Goal: Transaction & Acquisition: Subscribe to service/newsletter

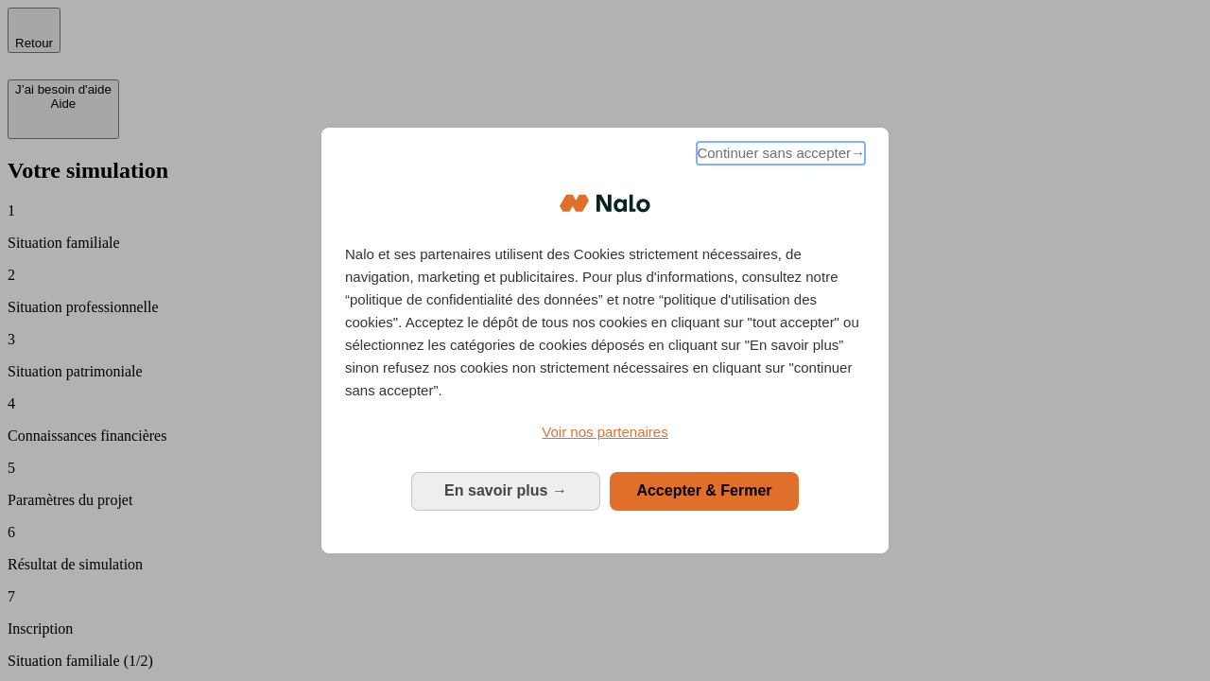
click at [779, 156] on span "Continuer sans accepter →" at bounding box center [781, 153] width 168 height 23
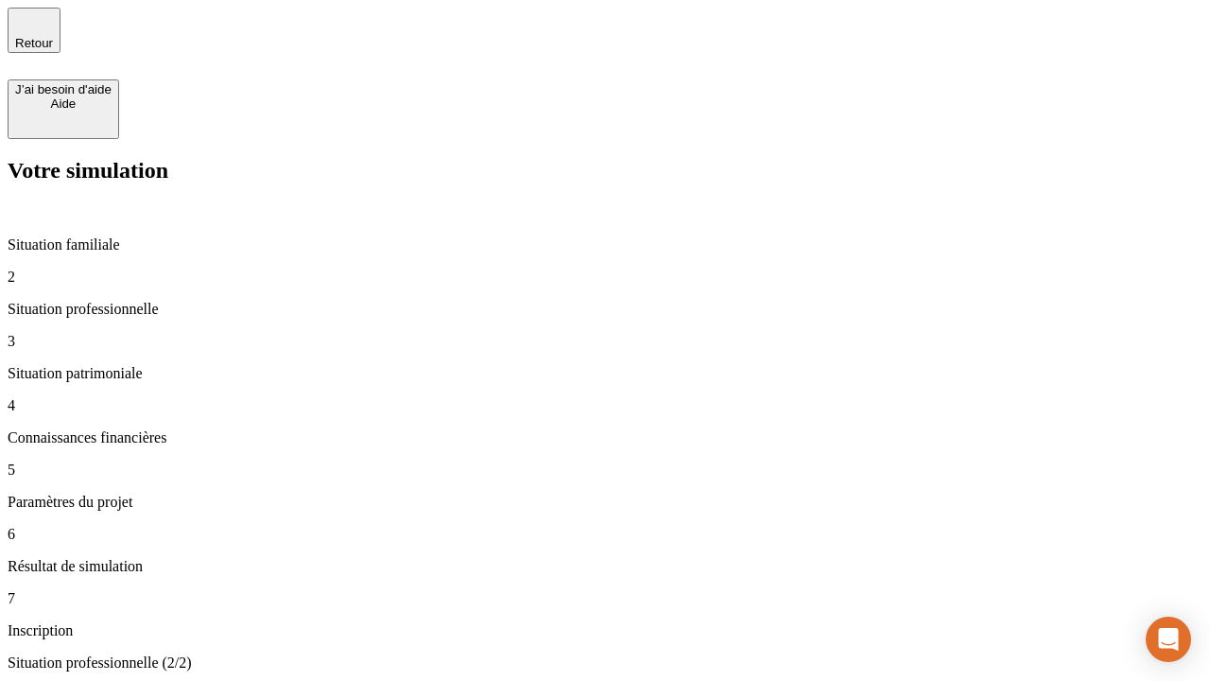
type input "70 000"
type input "1 000"
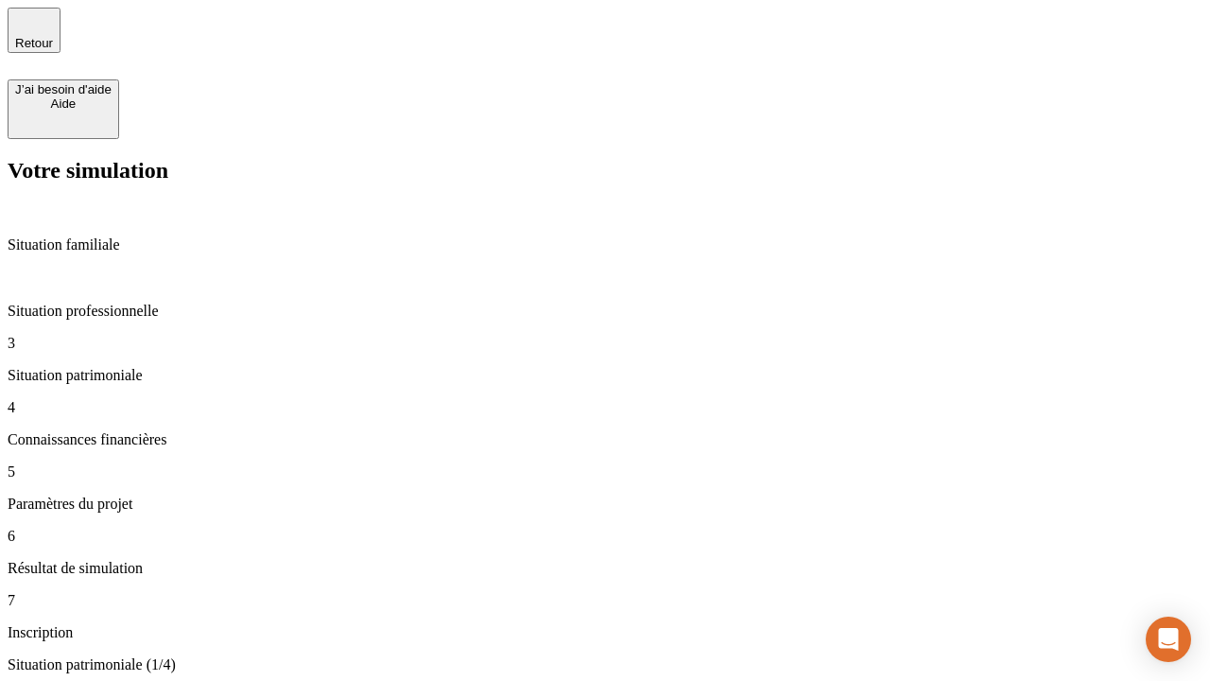
type input "800"
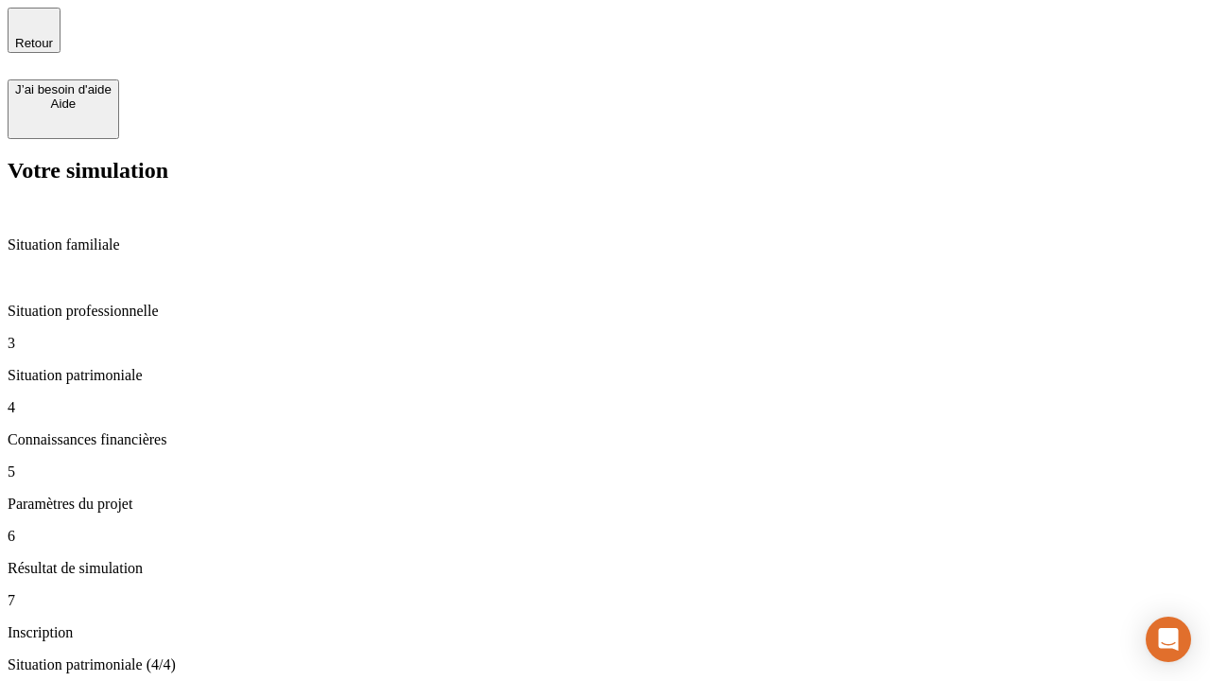
type input "6"
type input "400"
type input "3"
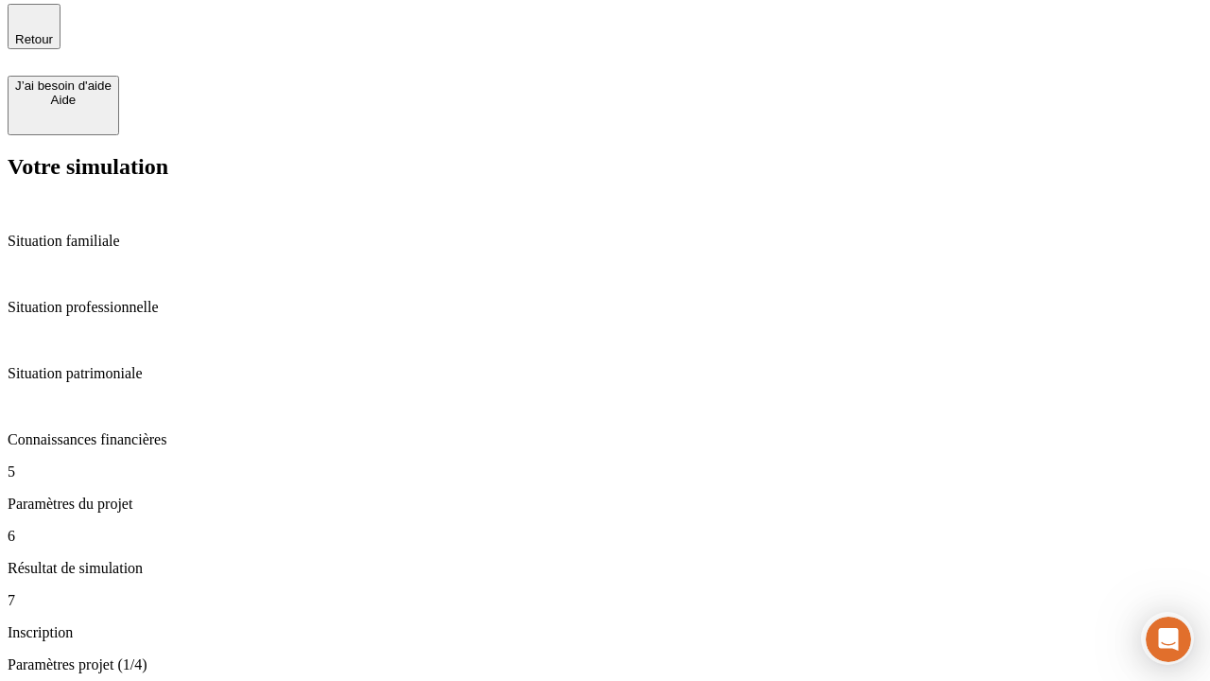
type input "35"
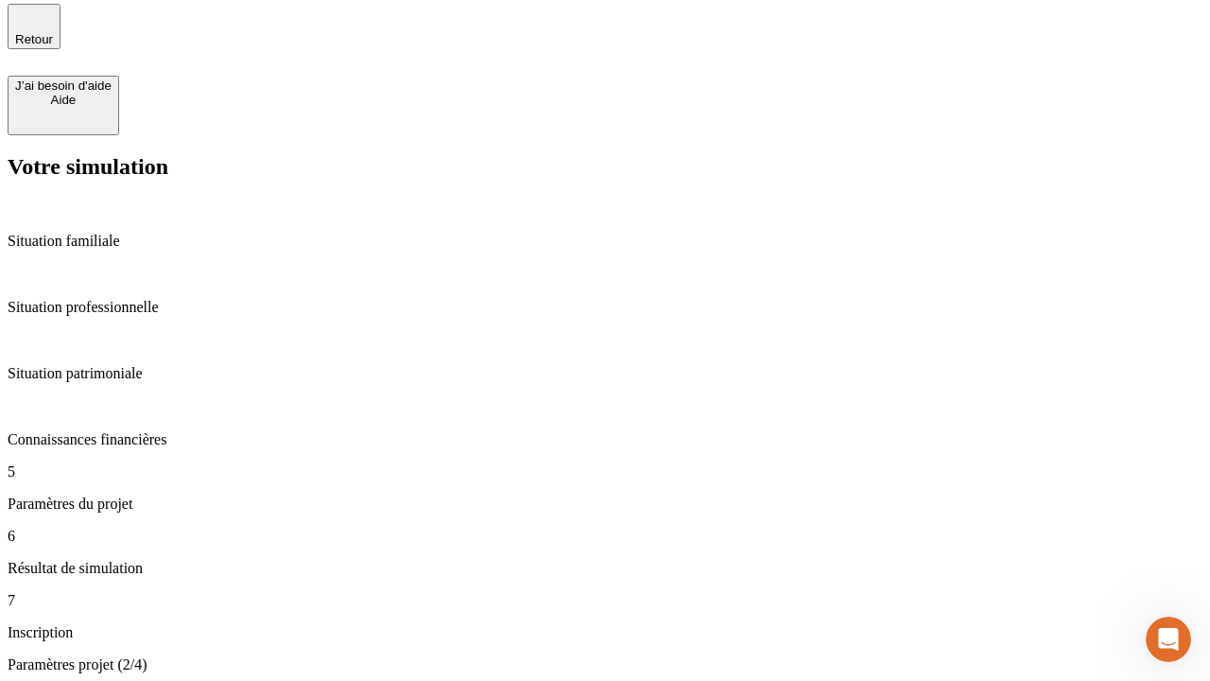
type input "500"
type input "640"
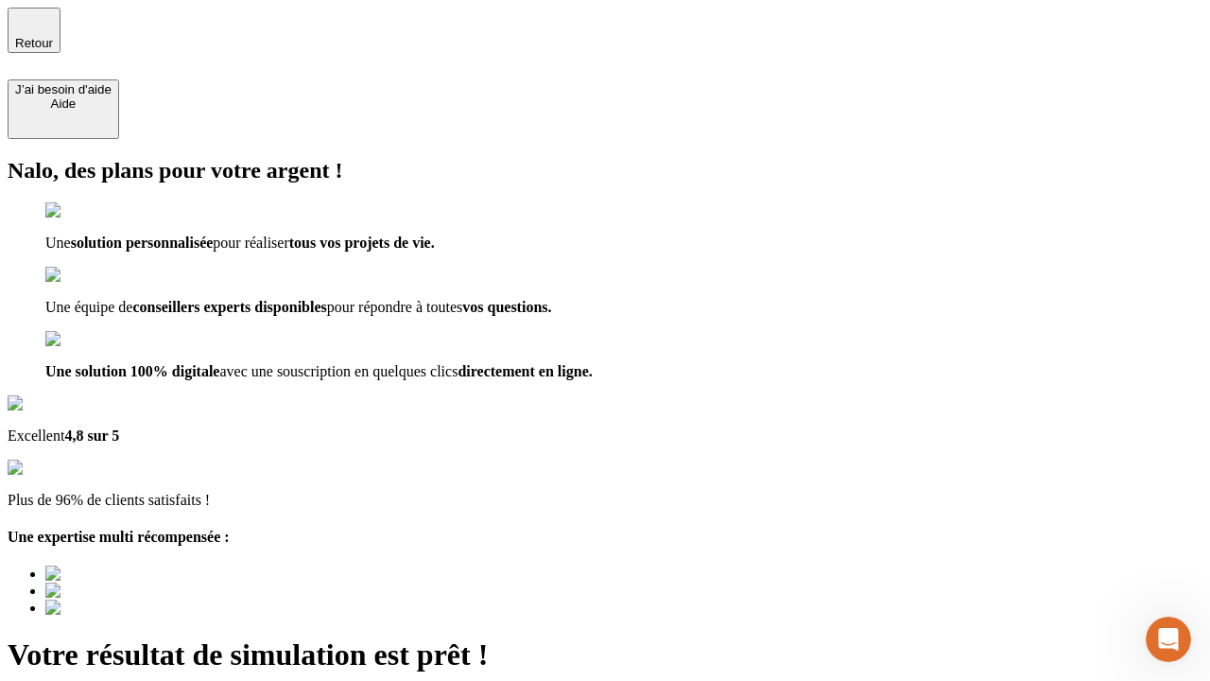
type input "[EMAIL_ADDRESS][DOMAIN_NAME]"
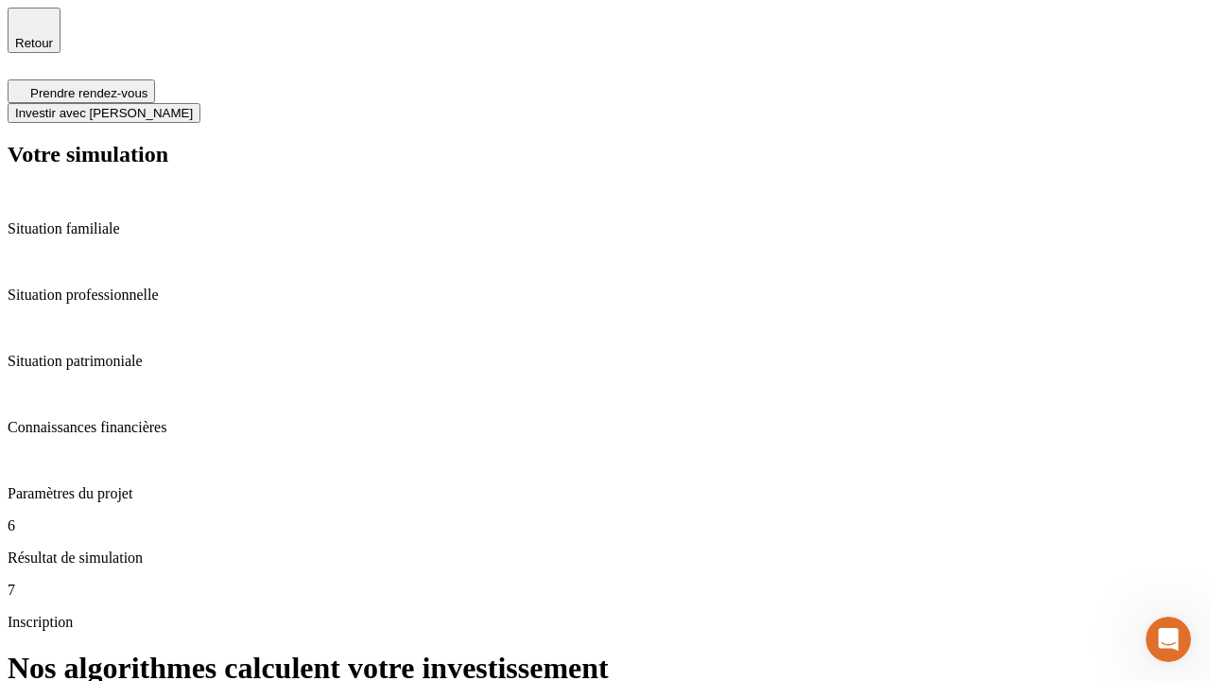
click at [193, 106] on span "Investir avec [PERSON_NAME]" at bounding box center [104, 113] width 178 height 14
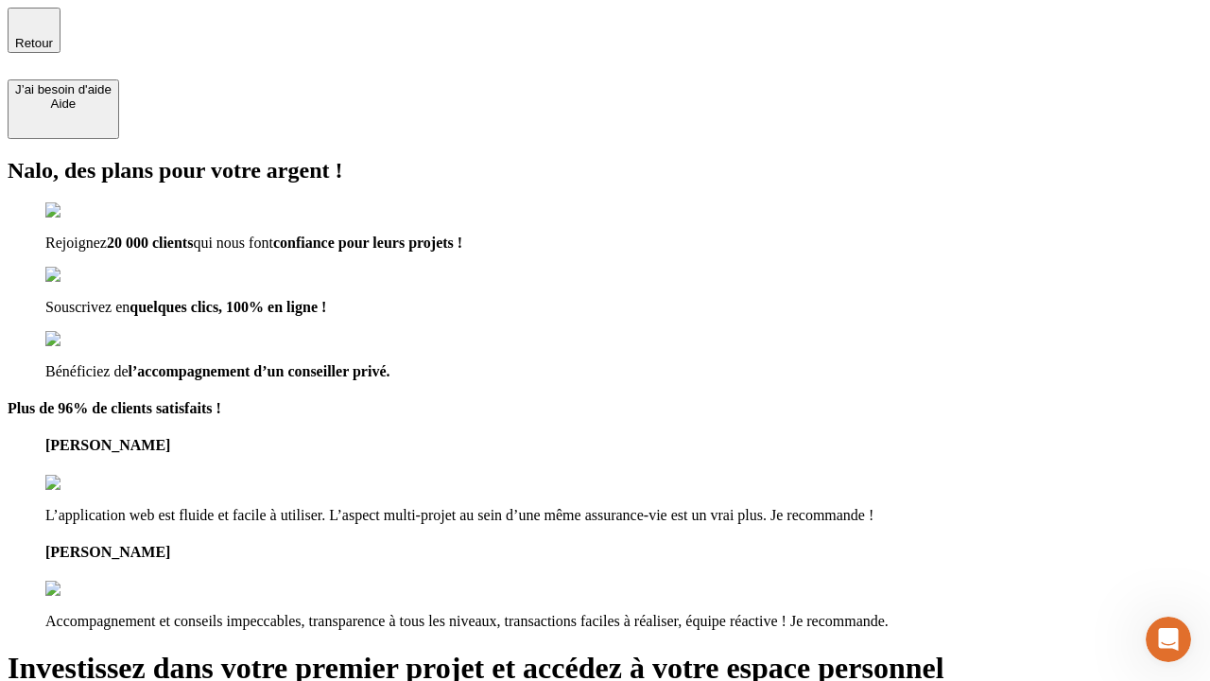
type input "[EMAIL_ADDRESS][DOMAIN_NAME]"
